Goal: Transaction & Acquisition: Purchase product/service

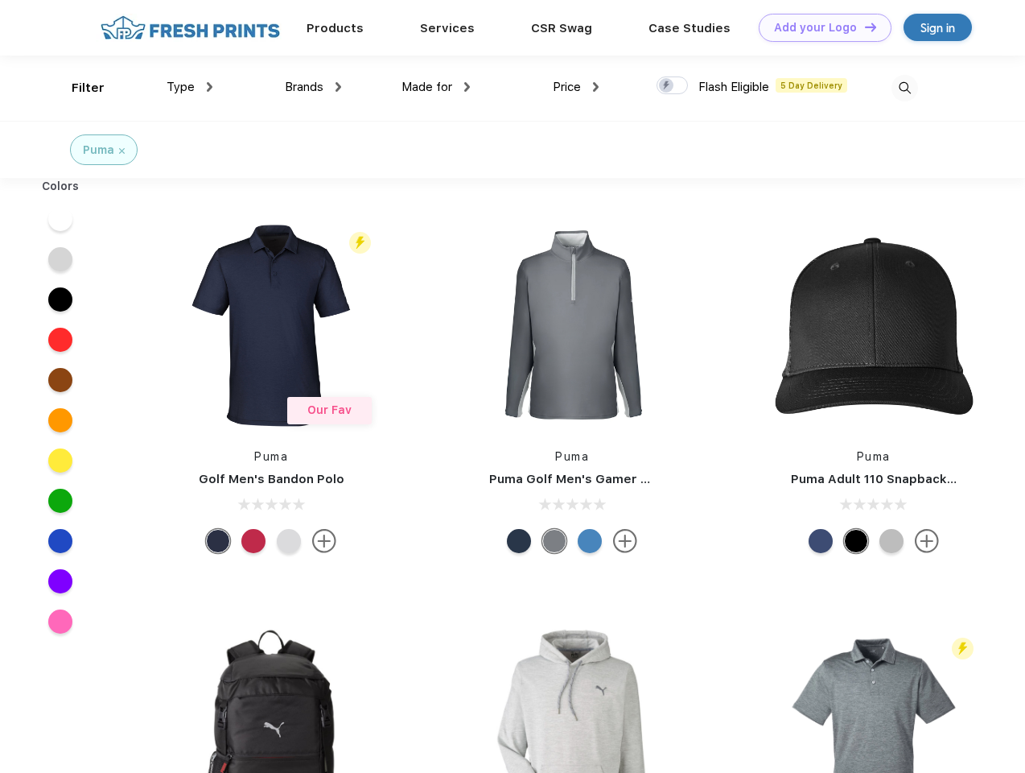
scroll to position [1, 0]
click at [819, 27] on link "Add your Logo Design Tool" at bounding box center [825, 28] width 133 height 28
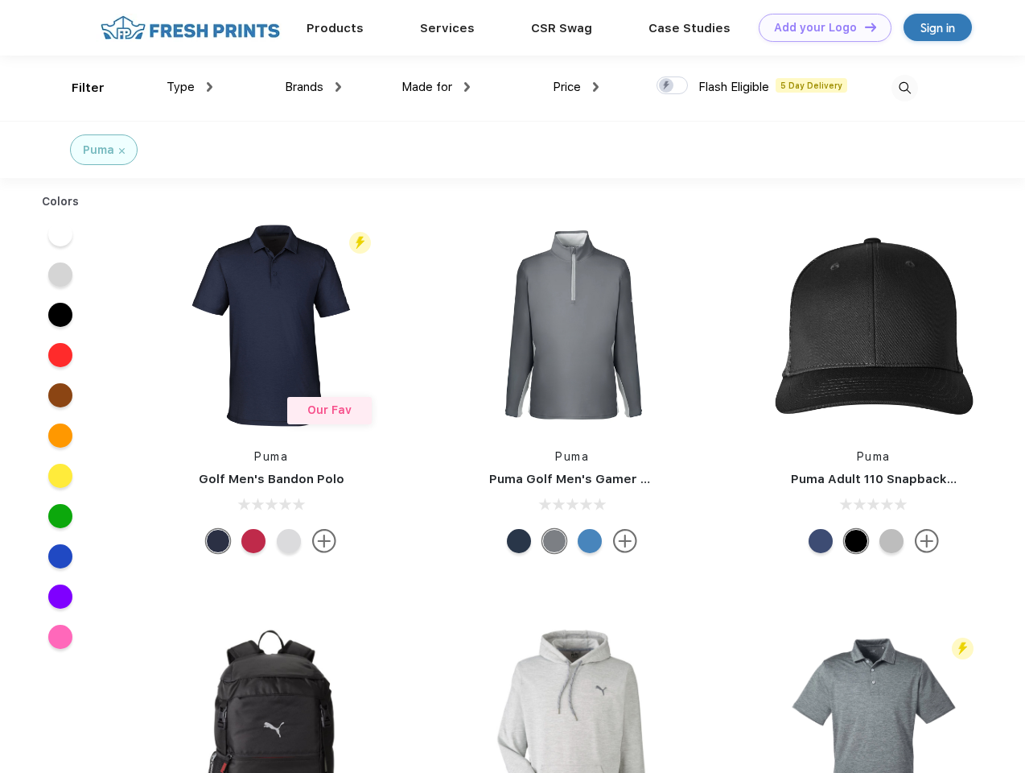
click at [0, 0] on div "Design Tool" at bounding box center [0, 0] width 0 height 0
click at [864, 27] on link "Add your Logo Design Tool" at bounding box center [825, 28] width 133 height 28
click at [77, 88] on div "Filter" at bounding box center [88, 88] width 33 height 19
click at [190, 87] on span "Type" at bounding box center [181, 87] width 28 height 14
click at [313, 87] on span "Brands" at bounding box center [304, 87] width 39 height 14
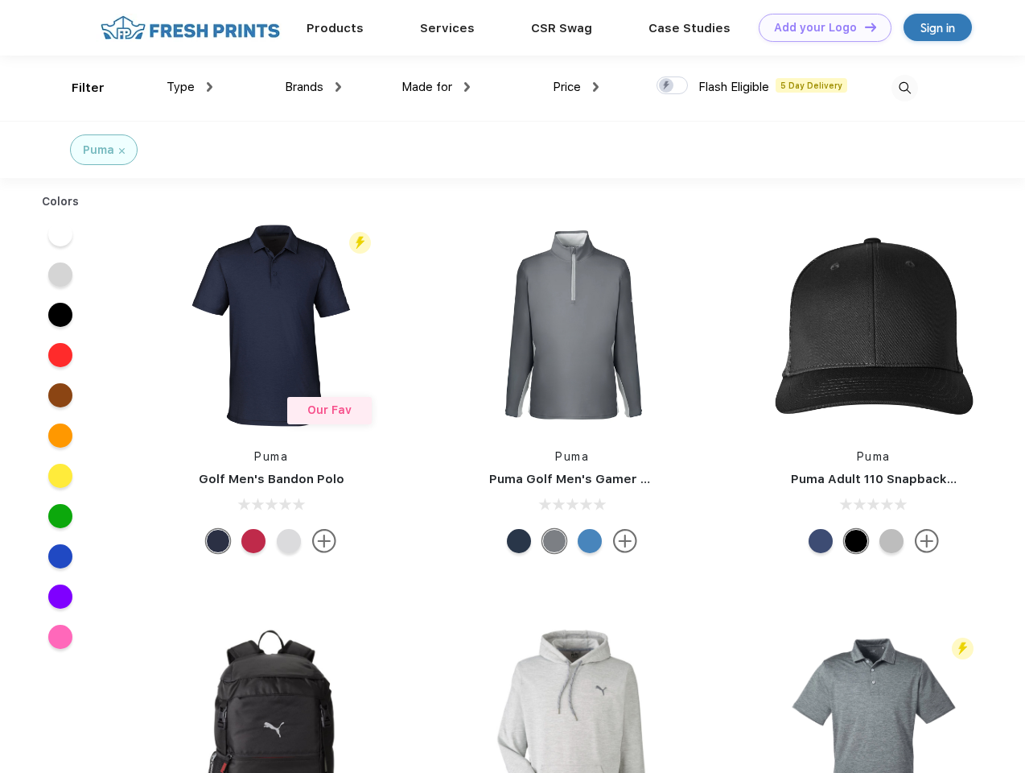
click at [436, 87] on span "Made for" at bounding box center [427, 87] width 51 height 14
click at [576, 87] on span "Price" at bounding box center [567, 87] width 28 height 14
click at [673, 86] on div at bounding box center [672, 85] width 31 height 18
click at [667, 86] on input "checkbox" at bounding box center [662, 81] width 10 height 10
click at [905, 88] on img at bounding box center [905, 88] width 27 height 27
